Goal: Contribute content: Add original content to the website for others to see

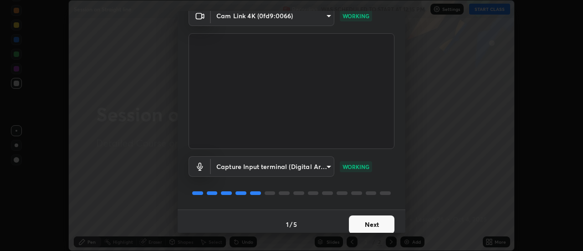
scroll to position [48, 0]
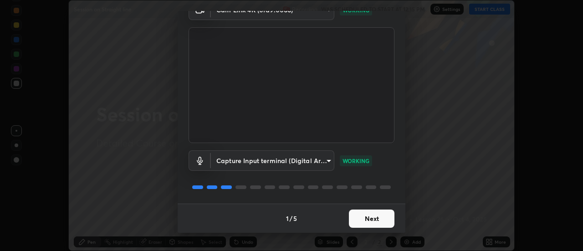
click at [376, 223] on button "Next" at bounding box center [372, 219] width 46 height 18
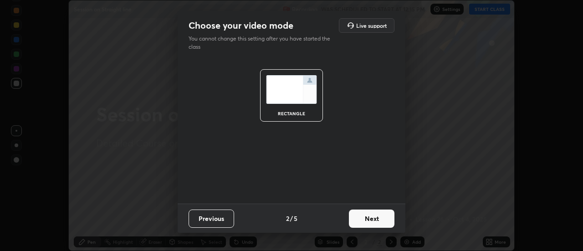
scroll to position [0, 0]
click at [379, 219] on button "Next" at bounding box center [372, 219] width 46 height 18
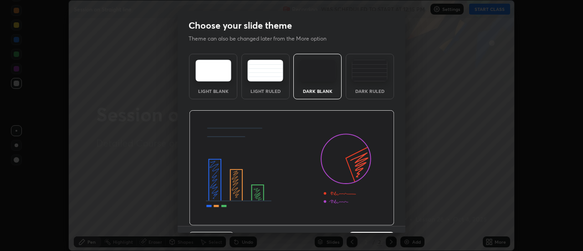
scroll to position [22, 0]
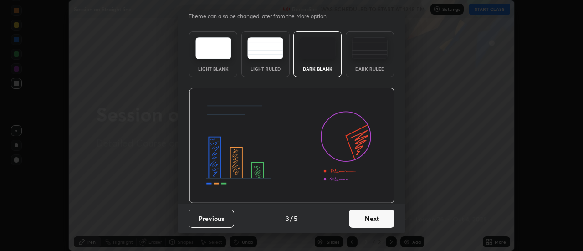
click at [379, 216] on button "Next" at bounding box center [372, 219] width 46 height 18
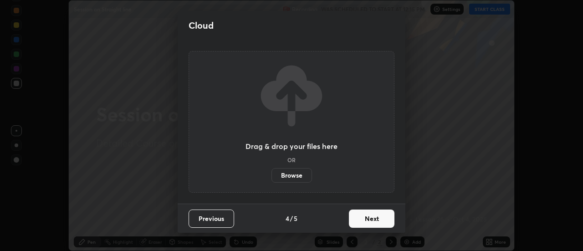
scroll to position [0, 0]
click at [377, 221] on button "Next" at bounding box center [372, 219] width 46 height 18
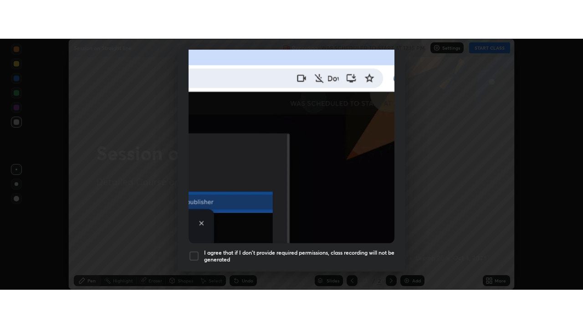
scroll to position [234, 0]
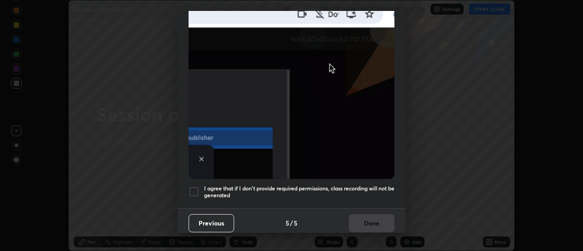
click at [196, 187] on div at bounding box center [194, 191] width 11 height 11
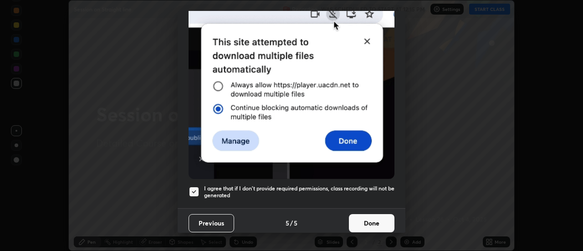
click at [358, 222] on button "Done" at bounding box center [372, 223] width 46 height 18
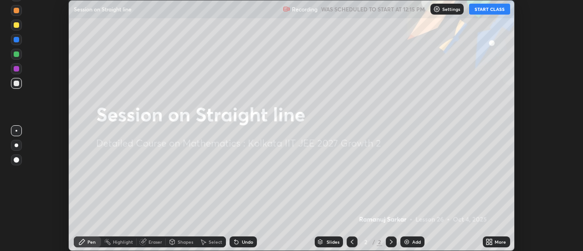
click at [411, 246] on div "Add" at bounding box center [412, 241] width 24 height 11
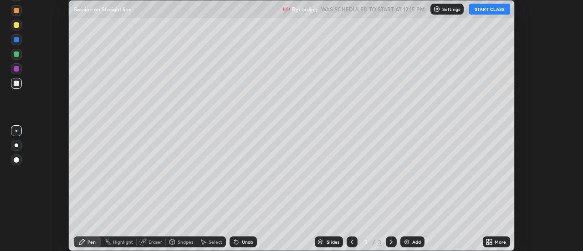
click at [483, 8] on button "START CLASS" at bounding box center [489, 9] width 41 height 11
click at [490, 242] on icon at bounding box center [489, 241] width 7 height 7
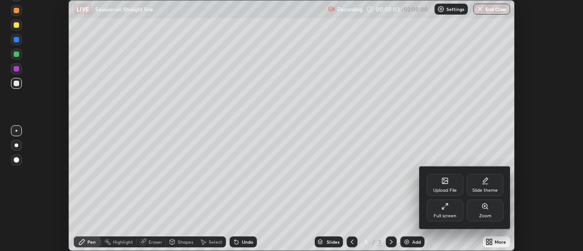
click at [449, 212] on div "Full screen" at bounding box center [445, 210] width 36 height 22
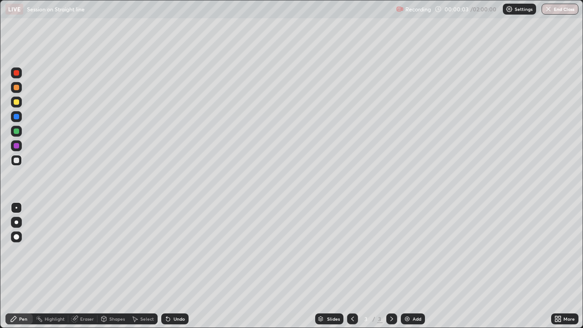
scroll to position [328, 583]
click at [177, 251] on div "Undo" at bounding box center [174, 318] width 27 height 11
click at [177, 251] on div "Undo" at bounding box center [179, 319] width 11 height 5
click at [178, 251] on div "Undo" at bounding box center [179, 319] width 11 height 5
click at [178, 251] on div "Undo" at bounding box center [174, 318] width 27 height 11
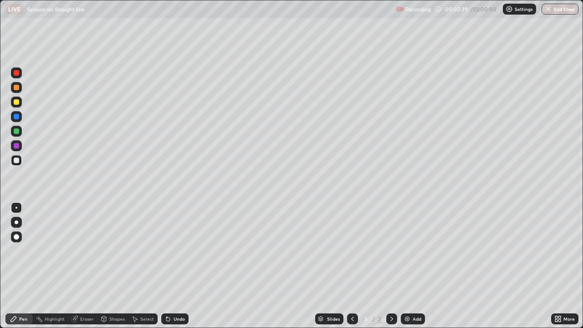
click at [178, 251] on div "Undo" at bounding box center [174, 318] width 27 height 11
click at [177, 251] on div "Undo" at bounding box center [174, 318] width 27 height 11
click at [175, 251] on div "Undo" at bounding box center [174, 318] width 27 height 11
click at [171, 251] on div "Undo" at bounding box center [174, 318] width 27 height 11
click at [177, 251] on div "Undo" at bounding box center [174, 318] width 27 height 11
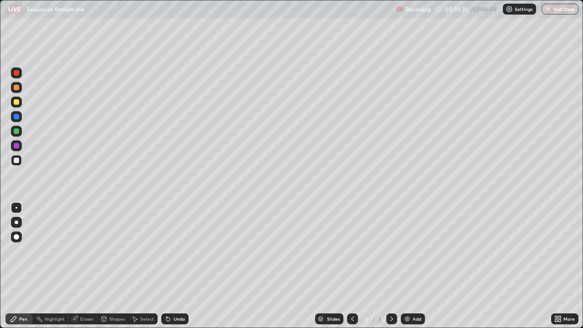
click at [175, 251] on div "Undo" at bounding box center [174, 318] width 27 height 11
click at [174, 251] on div "Undo" at bounding box center [174, 318] width 27 height 11
click at [172, 251] on div "Undo" at bounding box center [174, 318] width 27 height 11
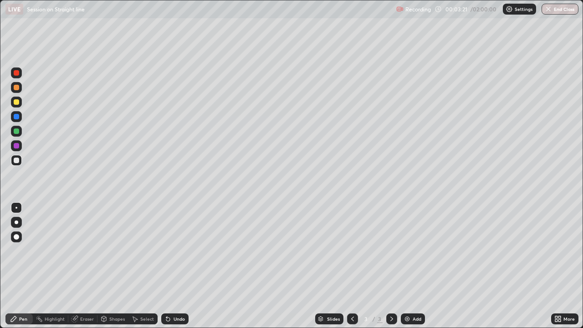
click at [171, 251] on div "Undo" at bounding box center [174, 318] width 27 height 11
click at [170, 251] on div "Undo" at bounding box center [174, 318] width 27 height 11
click at [169, 251] on icon at bounding box center [167, 318] width 7 height 7
click at [170, 251] on div "Undo" at bounding box center [174, 318] width 27 height 11
click at [166, 251] on icon at bounding box center [166, 317] width 1 height 1
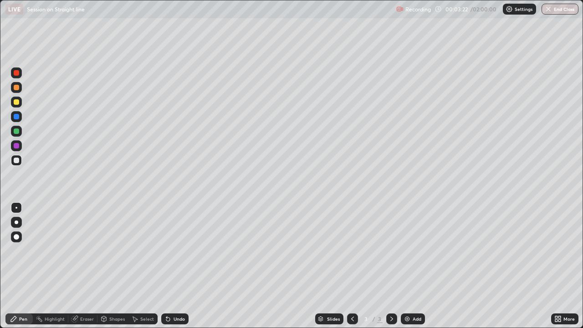
click at [169, 251] on div "Undo" at bounding box center [174, 318] width 27 height 11
click at [168, 251] on div "Undo" at bounding box center [174, 318] width 27 height 11
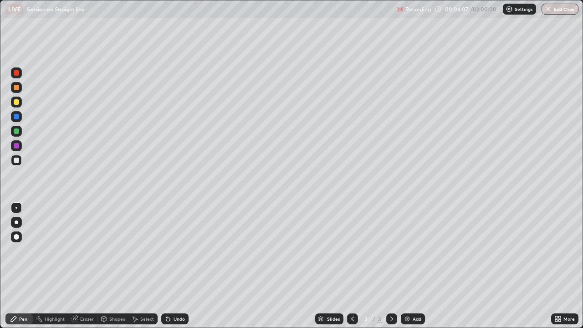
click at [19, 75] on div at bounding box center [16, 72] width 5 height 5
click at [170, 251] on icon at bounding box center [167, 318] width 7 height 7
click at [171, 251] on div "Undo" at bounding box center [174, 318] width 27 height 11
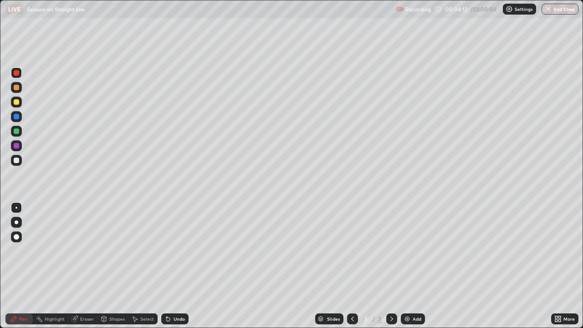
click at [169, 251] on icon at bounding box center [167, 318] width 7 height 7
click at [169, 251] on div "Undo" at bounding box center [174, 318] width 27 height 11
click at [16, 164] on div at bounding box center [16, 160] width 11 height 11
click at [144, 251] on div "Select" at bounding box center [147, 319] width 14 height 5
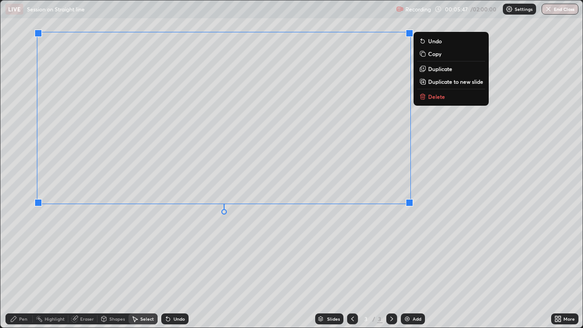
click at [438, 216] on div "0 ° Undo Copy Duplicate Duplicate to new slide Delete" at bounding box center [291, 163] width 582 height 327
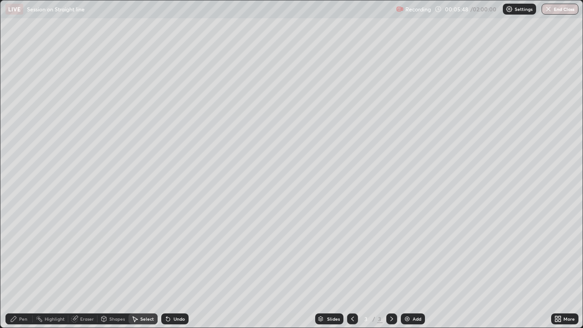
click at [22, 251] on div "Pen" at bounding box center [23, 319] width 8 height 5
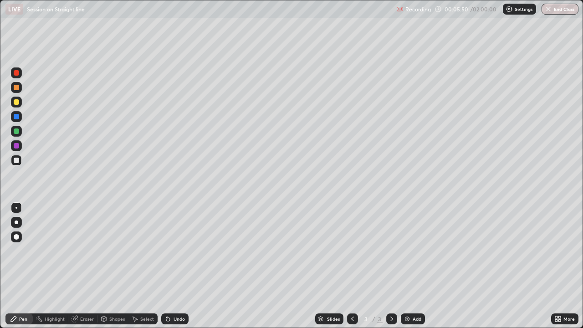
click at [16, 132] on div at bounding box center [16, 130] width 5 height 5
click at [17, 75] on div at bounding box center [16, 72] width 5 height 5
click at [391, 251] on icon at bounding box center [391, 318] width 7 height 7
click at [410, 251] on img at bounding box center [407, 318] width 7 height 7
click at [16, 131] on div at bounding box center [16, 130] width 5 height 5
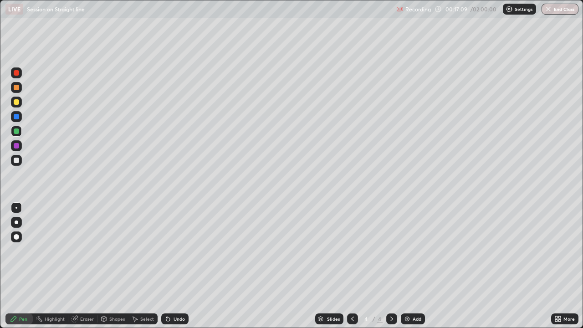
click at [172, 251] on div "Undo" at bounding box center [174, 318] width 27 height 11
click at [15, 159] on div at bounding box center [16, 160] width 5 height 5
click at [80, 251] on div "Eraser" at bounding box center [87, 319] width 14 height 5
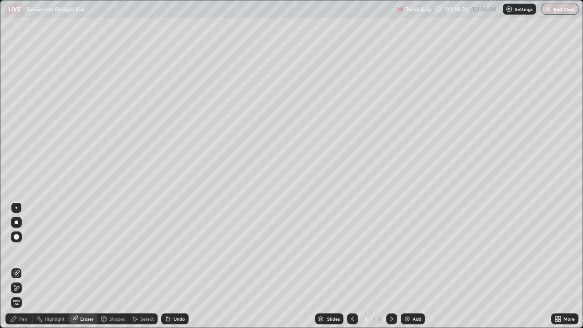
click at [49, 251] on div "Highlight" at bounding box center [55, 319] width 20 height 5
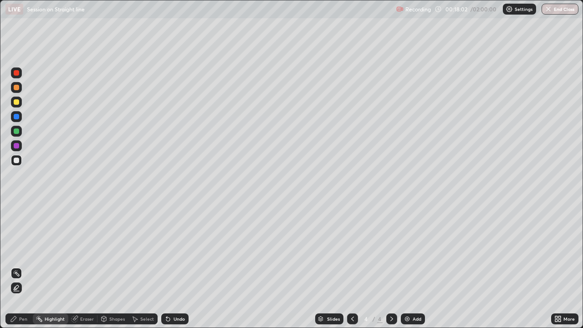
click at [27, 251] on div "Pen" at bounding box center [18, 318] width 27 height 11
click at [176, 251] on div "Undo" at bounding box center [179, 319] width 11 height 5
click at [171, 251] on div "Undo" at bounding box center [174, 318] width 27 height 11
click at [170, 251] on div "Undo" at bounding box center [174, 318] width 27 height 11
click at [170, 251] on icon at bounding box center [167, 318] width 7 height 7
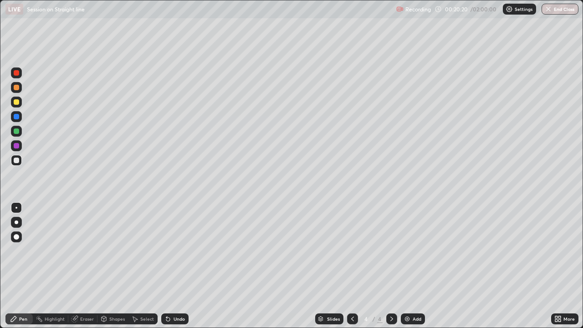
click at [139, 251] on div "Select" at bounding box center [142, 318] width 29 height 11
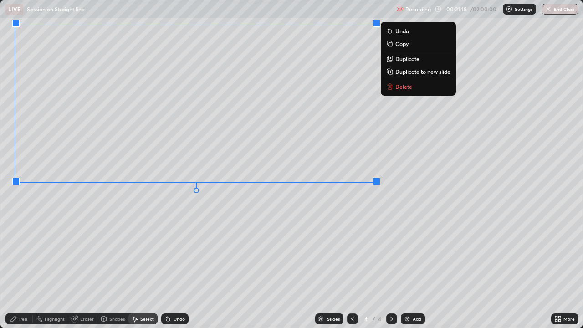
click at [158, 250] on div "0 ° Undo Copy Duplicate Duplicate to new slide Delete" at bounding box center [291, 163] width 582 height 327
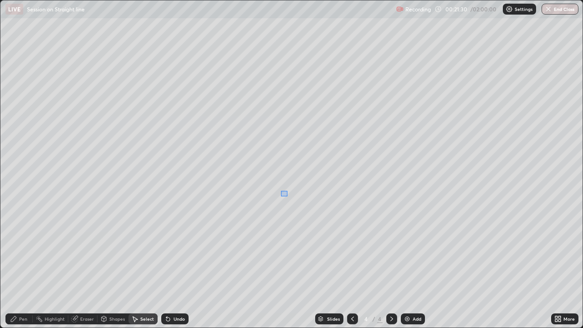
click at [288, 190] on div "0 ° Undo Copy Duplicate Duplicate to new slide Delete" at bounding box center [291, 163] width 582 height 327
click at [20, 251] on div "Pen" at bounding box center [23, 319] width 8 height 5
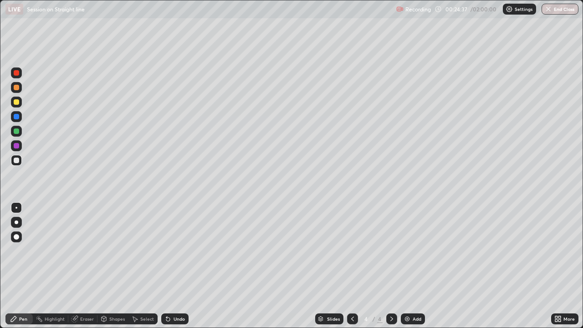
click at [13, 91] on div at bounding box center [16, 87] width 11 height 11
click at [16, 118] on div at bounding box center [16, 116] width 5 height 5
click at [16, 133] on div at bounding box center [16, 130] width 5 height 5
click at [17, 87] on div at bounding box center [16, 87] width 5 height 5
click at [17, 118] on div at bounding box center [16, 116] width 5 height 5
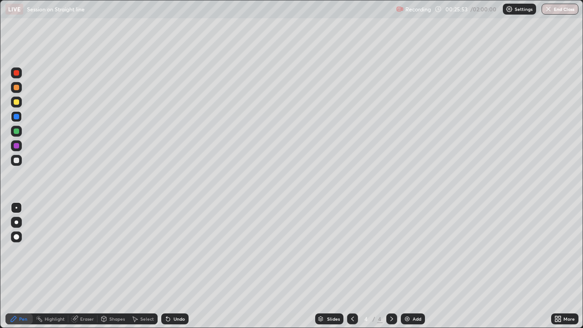
click at [167, 251] on icon at bounding box center [168, 319] width 4 height 4
click at [351, 251] on icon at bounding box center [352, 318] width 7 height 7
click at [352, 251] on icon at bounding box center [352, 318] width 7 height 7
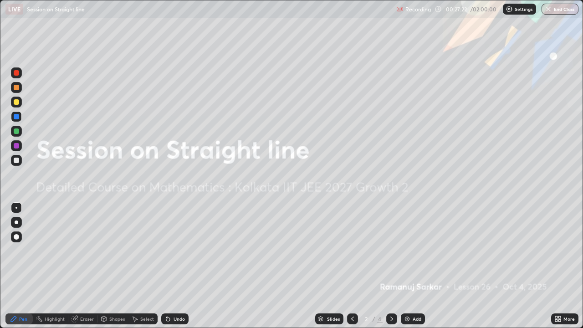
click at [391, 251] on icon at bounding box center [391, 319] width 3 height 5
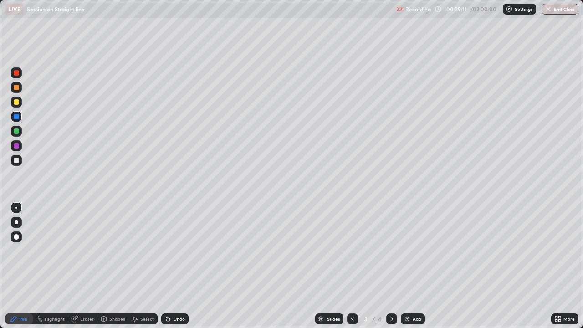
click at [85, 251] on div "Eraser" at bounding box center [87, 319] width 14 height 5
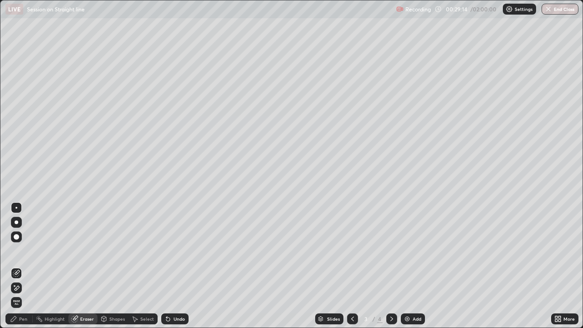
click at [24, 251] on div "Pen" at bounding box center [23, 319] width 8 height 5
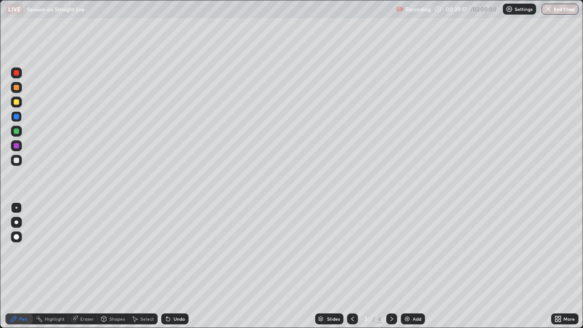
click at [15, 77] on div at bounding box center [16, 72] width 11 height 11
click at [391, 251] on icon at bounding box center [391, 319] width 3 height 5
click at [405, 251] on img at bounding box center [407, 318] width 7 height 7
click at [16, 132] on div at bounding box center [16, 130] width 5 height 5
click at [17, 146] on div at bounding box center [16, 145] width 5 height 5
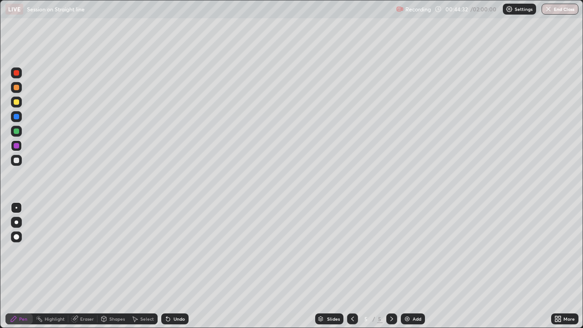
click at [171, 251] on div "Undo" at bounding box center [174, 318] width 27 height 11
click at [15, 102] on div at bounding box center [16, 101] width 5 height 5
click at [19, 88] on div at bounding box center [16, 87] width 5 height 5
click at [12, 72] on div at bounding box center [16, 72] width 11 height 11
click at [13, 133] on div at bounding box center [16, 131] width 11 height 11
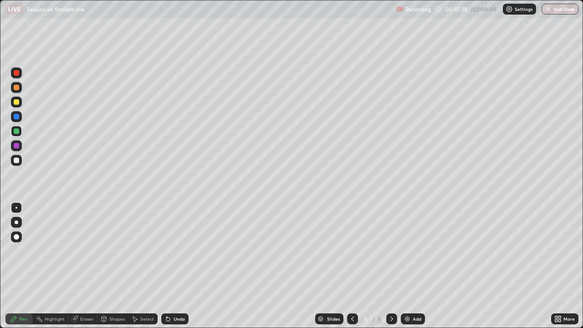
click at [15, 118] on div at bounding box center [16, 116] width 5 height 5
click at [174, 251] on div "Undo" at bounding box center [179, 319] width 11 height 5
click at [21, 160] on div at bounding box center [16, 160] width 11 height 11
click at [174, 251] on div "Undo" at bounding box center [179, 319] width 11 height 5
click at [170, 251] on div "Undo" at bounding box center [174, 318] width 27 height 11
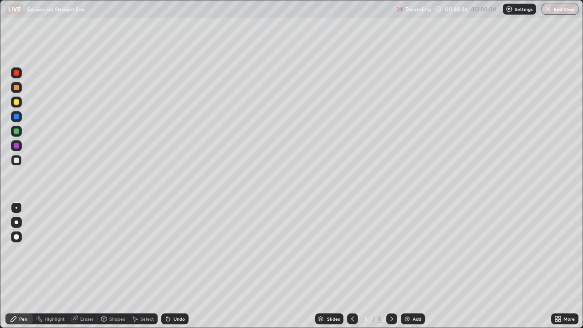
click at [171, 251] on div "Undo" at bounding box center [174, 318] width 27 height 11
click at [170, 251] on div "Undo" at bounding box center [174, 318] width 27 height 11
click at [170, 251] on icon at bounding box center [167, 318] width 7 height 7
click at [182, 251] on div "Undo" at bounding box center [174, 318] width 27 height 11
click at [179, 251] on div "Undo" at bounding box center [179, 319] width 11 height 5
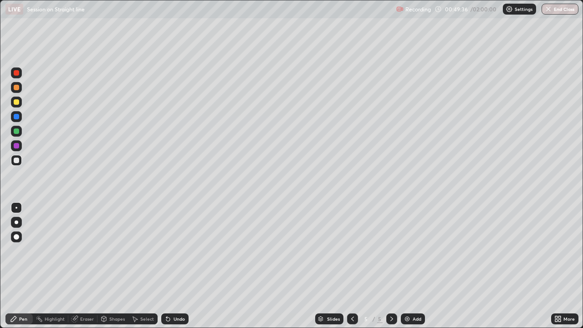
click at [178, 251] on div "Undo" at bounding box center [179, 319] width 11 height 5
click at [351, 251] on icon at bounding box center [352, 318] width 7 height 7
click at [391, 251] on icon at bounding box center [391, 318] width 7 height 7
click at [413, 251] on div "Slides 5 / 5 Add" at bounding box center [370, 319] width 363 height 18
click at [352, 251] on icon at bounding box center [352, 318] width 7 height 7
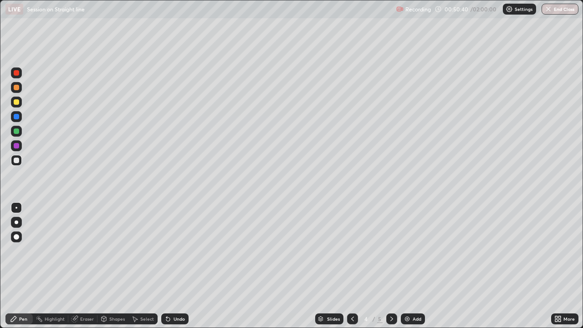
click at [391, 251] on icon at bounding box center [391, 318] width 7 height 7
click at [351, 251] on icon at bounding box center [352, 318] width 7 height 7
click at [390, 251] on icon at bounding box center [391, 318] width 7 height 7
click at [15, 114] on div at bounding box center [16, 116] width 5 height 5
click at [391, 251] on icon at bounding box center [391, 318] width 7 height 7
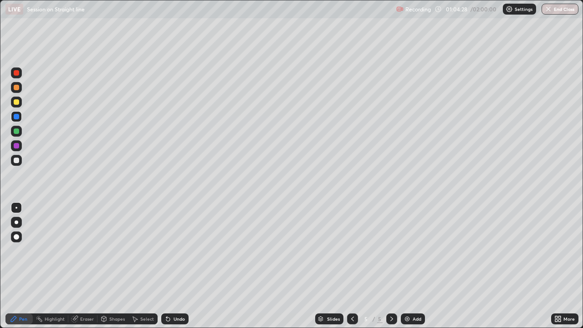
click at [404, 251] on img at bounding box center [407, 318] width 7 height 7
click at [18, 104] on div at bounding box center [16, 101] width 5 height 5
click at [18, 162] on div at bounding box center [16, 160] width 5 height 5
click at [15, 131] on div at bounding box center [16, 130] width 5 height 5
click at [145, 251] on div "Select" at bounding box center [147, 319] width 14 height 5
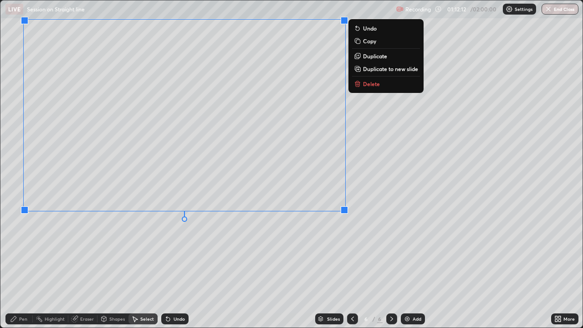
click at [407, 169] on div "0 ° Undo Copy Duplicate Duplicate to new slide Delete" at bounding box center [291, 163] width 582 height 327
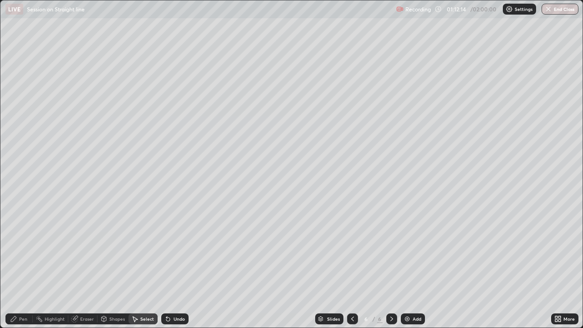
click at [23, 251] on div "Pen" at bounding box center [23, 319] width 8 height 5
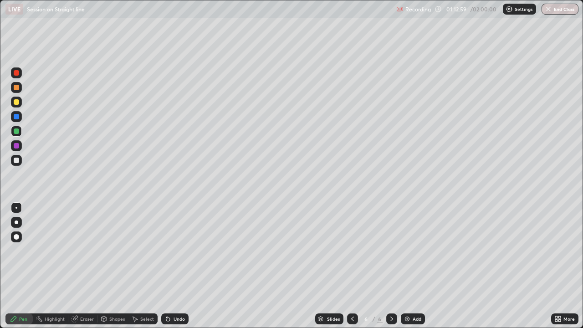
click at [17, 160] on div at bounding box center [16, 160] width 5 height 5
click at [20, 74] on div at bounding box center [16, 72] width 11 height 11
click at [171, 251] on div "Undo" at bounding box center [174, 318] width 27 height 11
click at [174, 251] on div "Undo" at bounding box center [179, 319] width 11 height 5
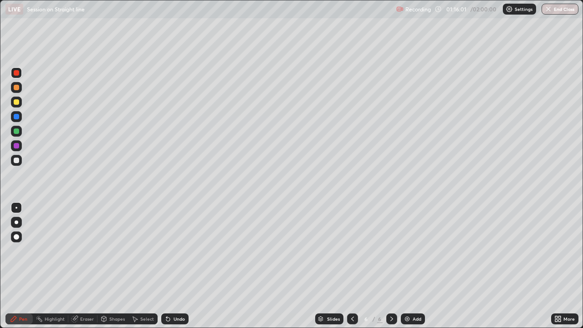
click at [174, 251] on div "Undo" at bounding box center [179, 319] width 11 height 5
click at [171, 251] on div "Undo" at bounding box center [174, 318] width 27 height 11
click at [170, 251] on div "Undo" at bounding box center [174, 318] width 27 height 11
click at [170, 251] on icon at bounding box center [167, 318] width 7 height 7
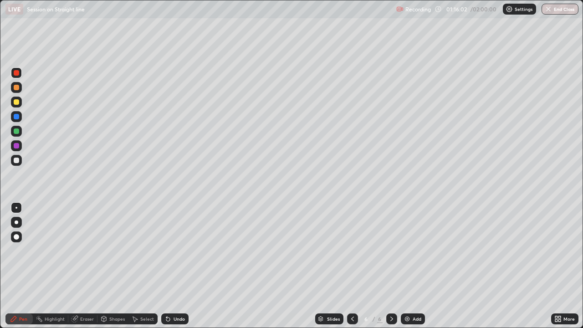
click at [170, 251] on icon at bounding box center [167, 318] width 7 height 7
click at [169, 251] on icon at bounding box center [167, 318] width 7 height 7
click at [170, 251] on icon at bounding box center [167, 318] width 7 height 7
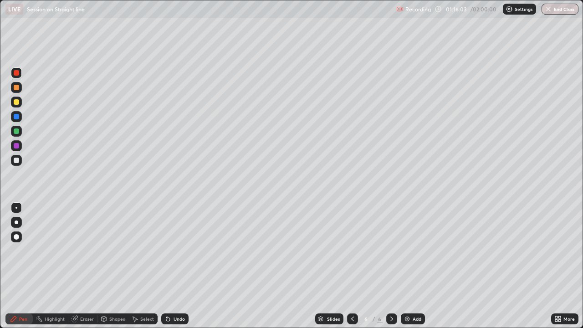
click at [171, 251] on div "Undo" at bounding box center [174, 318] width 27 height 11
click at [170, 251] on icon at bounding box center [167, 318] width 7 height 7
click at [178, 251] on div "Undo" at bounding box center [179, 319] width 11 height 5
click at [177, 251] on div "Undo" at bounding box center [179, 319] width 11 height 5
click at [177, 251] on div "Undo" at bounding box center [174, 318] width 27 height 11
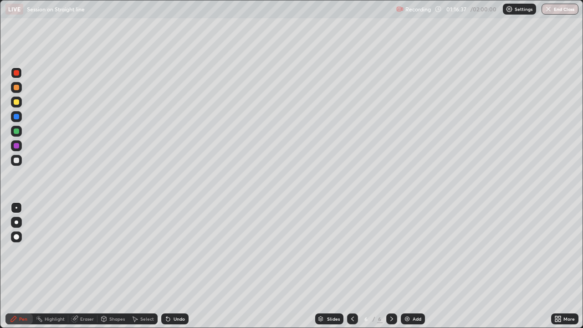
click at [176, 251] on div "Undo" at bounding box center [174, 318] width 27 height 11
click at [175, 251] on div "Undo" at bounding box center [174, 318] width 27 height 11
click at [174, 251] on div "Undo" at bounding box center [174, 318] width 27 height 11
click at [175, 251] on div "Undo" at bounding box center [174, 318] width 27 height 11
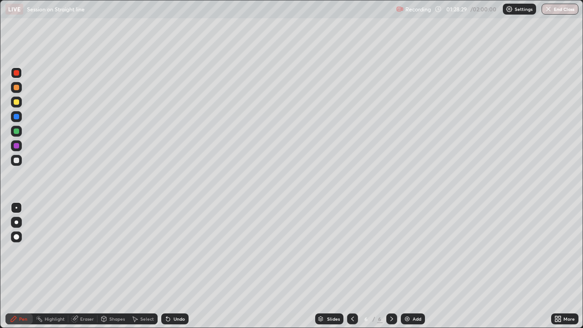
click at [417, 251] on div "Add" at bounding box center [417, 319] width 9 height 5
click at [19, 89] on div at bounding box center [16, 87] width 5 height 5
click at [17, 132] on div at bounding box center [16, 130] width 5 height 5
click at [177, 251] on div "Undo" at bounding box center [179, 319] width 11 height 5
click at [141, 251] on div "Select" at bounding box center [147, 319] width 14 height 5
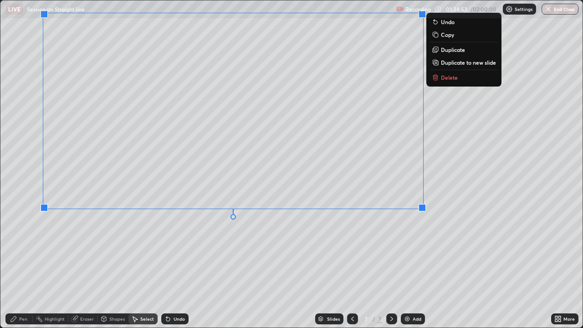
click at [417, 245] on div "0 ° Undo Copy Duplicate Duplicate to new slide Delete" at bounding box center [291, 163] width 582 height 327
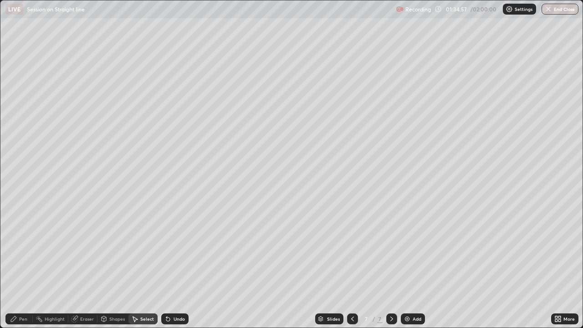
click at [24, 251] on div "Pen" at bounding box center [23, 319] width 8 height 5
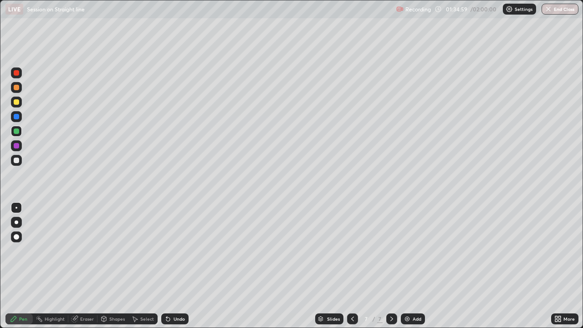
click at [17, 103] on div at bounding box center [16, 101] width 5 height 5
click at [166, 251] on icon at bounding box center [166, 317] width 1 height 1
click at [172, 251] on div "Undo" at bounding box center [174, 318] width 27 height 11
click at [173, 251] on div "Undo" at bounding box center [174, 318] width 27 height 11
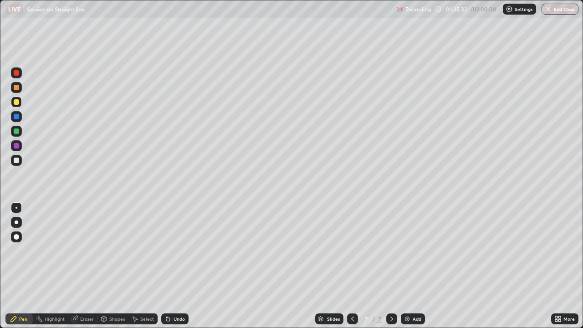
click at [173, 251] on div "Undo" at bounding box center [174, 318] width 27 height 11
click at [174, 251] on div "Undo" at bounding box center [174, 318] width 27 height 11
click at [141, 251] on div "Select" at bounding box center [147, 319] width 14 height 5
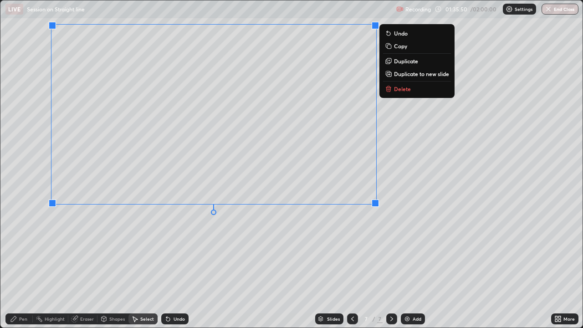
click at [216, 236] on div "0 ° Undo Copy Duplicate Duplicate to new slide Delete" at bounding box center [291, 163] width 582 height 327
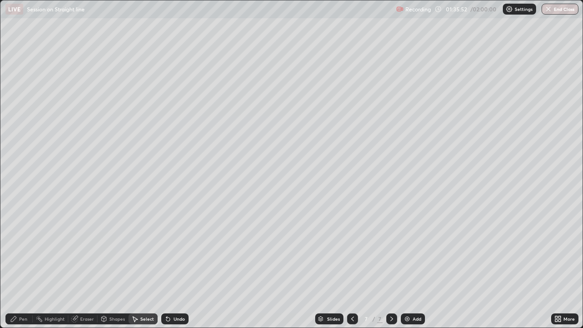
click at [16, 251] on icon at bounding box center [13, 318] width 7 height 7
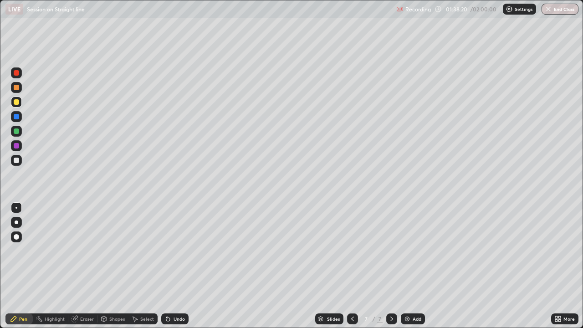
click at [16, 160] on div at bounding box center [16, 160] width 5 height 5
click at [143, 251] on div "Select" at bounding box center [147, 319] width 14 height 5
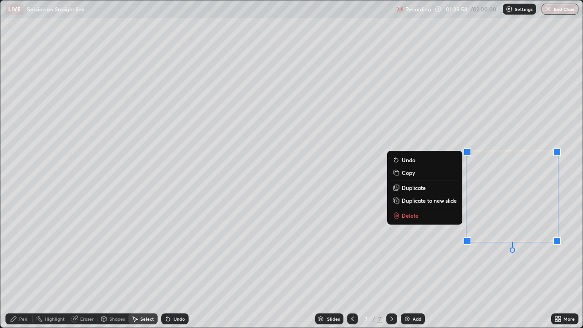
click at [434, 213] on button "Delete" at bounding box center [425, 215] width 68 height 11
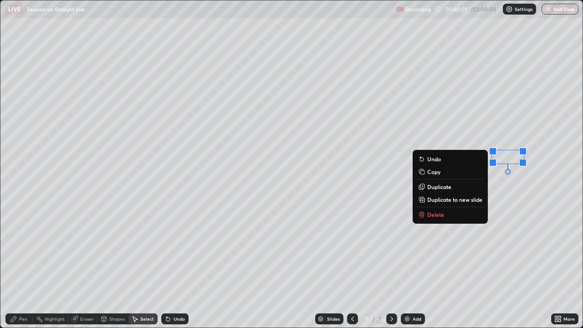
click at [451, 216] on button "Delete" at bounding box center [450, 214] width 68 height 11
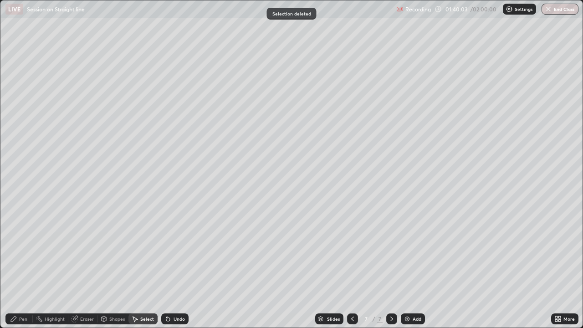
click at [88, 251] on div "Eraser" at bounding box center [87, 319] width 14 height 5
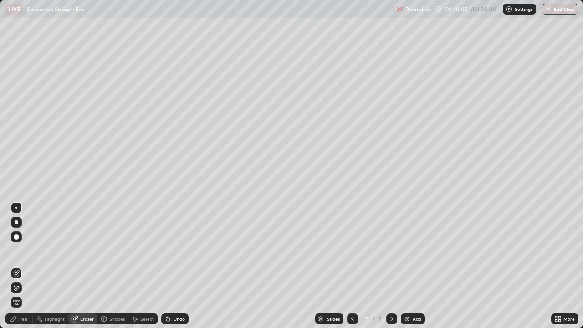
click at [86, 251] on div "Eraser" at bounding box center [87, 319] width 14 height 5
click at [24, 251] on div "Pen" at bounding box center [23, 319] width 8 height 5
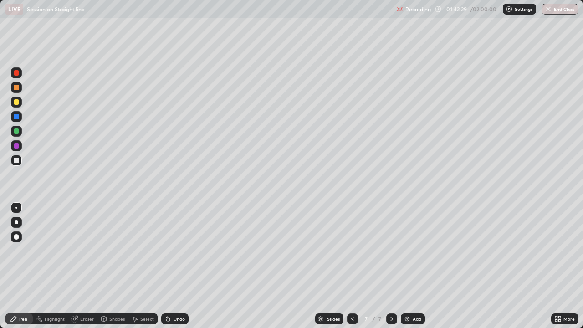
click at [413, 251] on div "Add" at bounding box center [413, 318] width 24 height 11
click at [17, 129] on div at bounding box center [16, 130] width 5 height 5
click at [17, 161] on div at bounding box center [16, 160] width 5 height 5
click at [15, 217] on div at bounding box center [16, 222] width 11 height 11
click at [147, 251] on div "Select" at bounding box center [147, 319] width 14 height 5
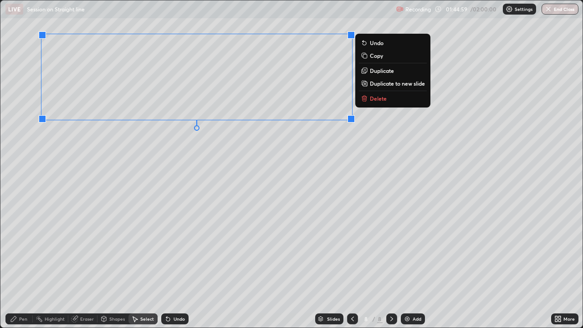
click at [358, 170] on div "0 ° Undo Copy Duplicate Duplicate to new slide Delete" at bounding box center [291, 163] width 582 height 327
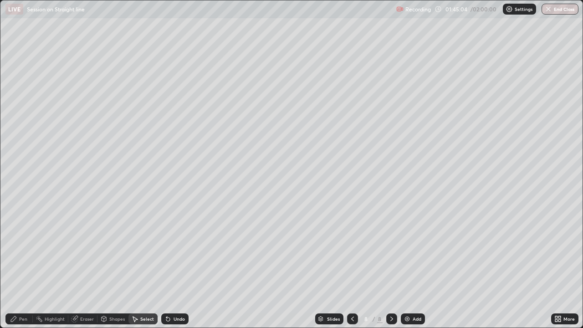
click at [23, 251] on div "Pen" at bounding box center [23, 319] width 8 height 5
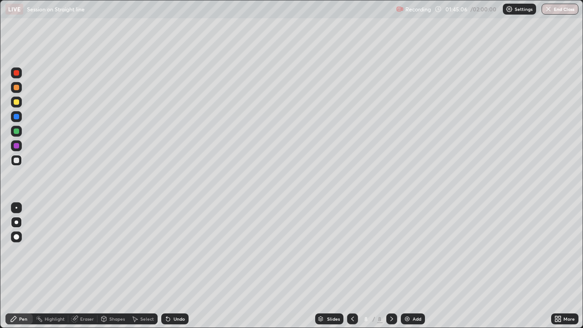
click at [16, 103] on div at bounding box center [16, 101] width 5 height 5
click at [17, 87] on div at bounding box center [16, 87] width 5 height 5
click at [140, 251] on div "Select" at bounding box center [147, 319] width 14 height 5
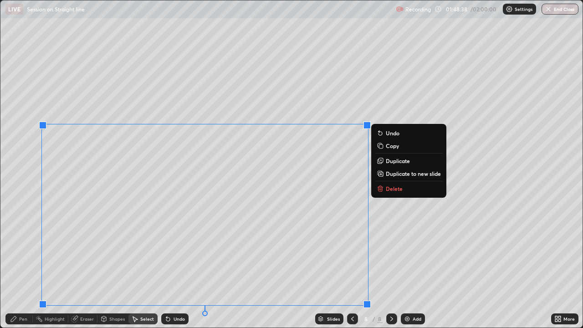
click at [466, 219] on div "0 ° Undo Copy Duplicate Duplicate to new slide Delete" at bounding box center [291, 163] width 582 height 327
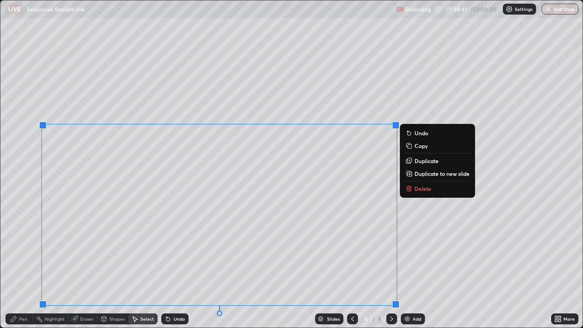
click at [390, 107] on div "0 ° Undo Copy Duplicate Duplicate to new slide Delete" at bounding box center [291, 163] width 582 height 327
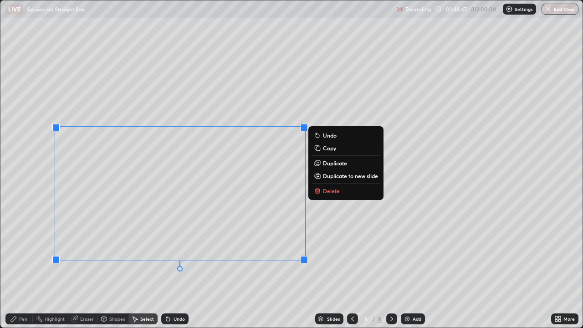
click at [257, 251] on div "0 ° Undo Copy Duplicate Duplicate to new slide Delete" at bounding box center [291, 163] width 582 height 327
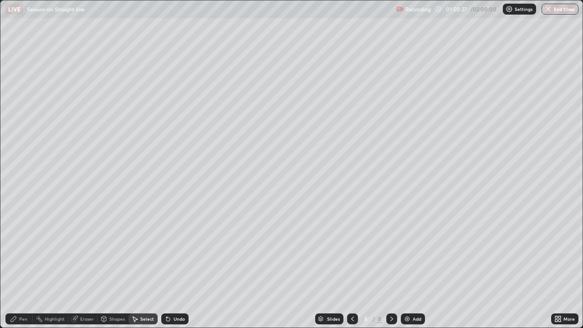
click at [20, 251] on div "Pen" at bounding box center [23, 319] width 8 height 5
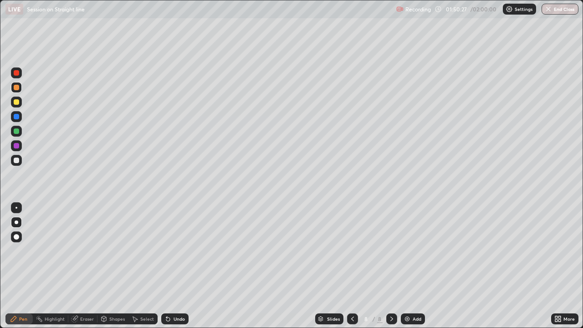
click at [55, 251] on div "Highlight" at bounding box center [55, 319] width 20 height 5
click at [24, 251] on div "Pen" at bounding box center [23, 319] width 8 height 5
click at [16, 147] on div at bounding box center [16, 145] width 5 height 5
click at [352, 251] on icon at bounding box center [352, 318] width 7 height 7
click at [463, 251] on div "Slides 7 / 8 Add" at bounding box center [370, 319] width 363 height 18
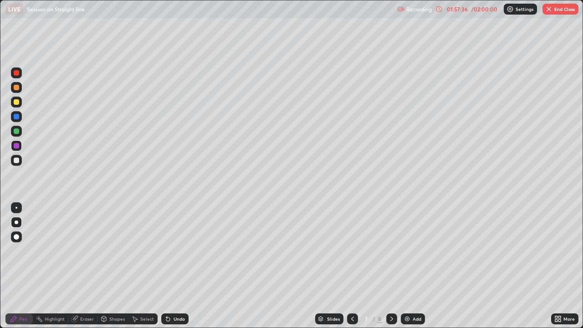
click at [391, 251] on icon at bounding box center [391, 318] width 7 height 7
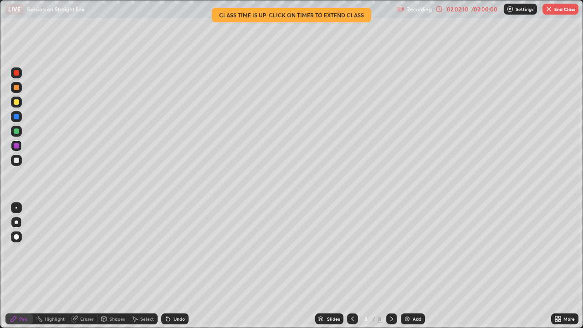
click at [555, 11] on button "End Class" at bounding box center [560, 9] width 36 height 11
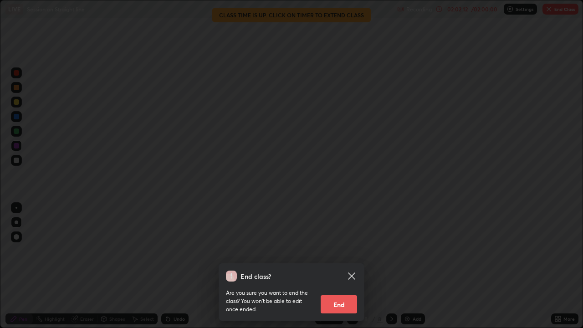
click at [343, 251] on button "End" at bounding box center [339, 304] width 36 height 18
